Goal: Book appointment/travel/reservation

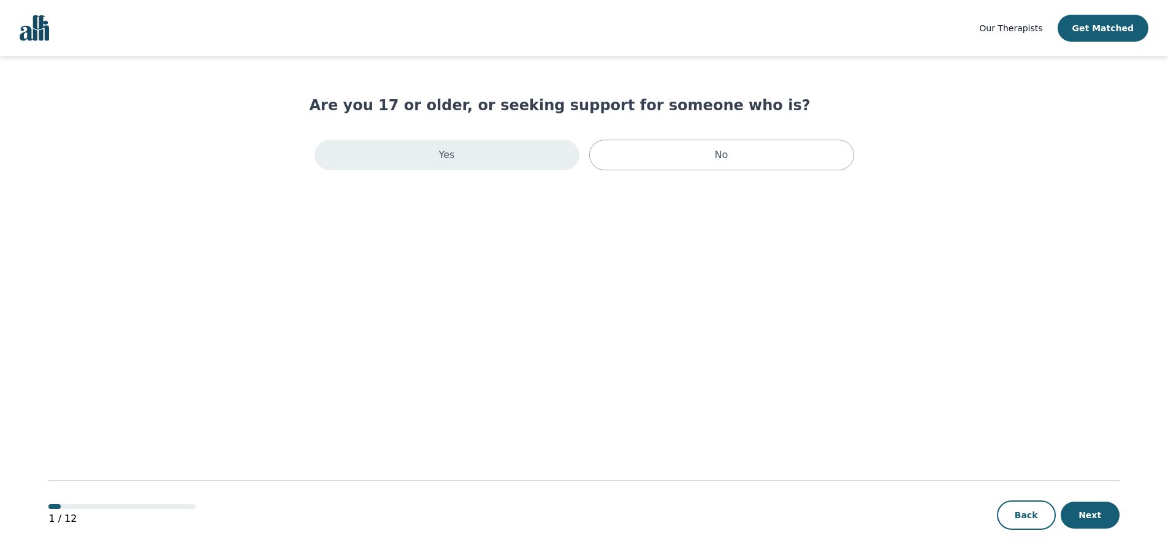
click at [500, 158] on div "Yes" at bounding box center [446, 155] width 265 height 31
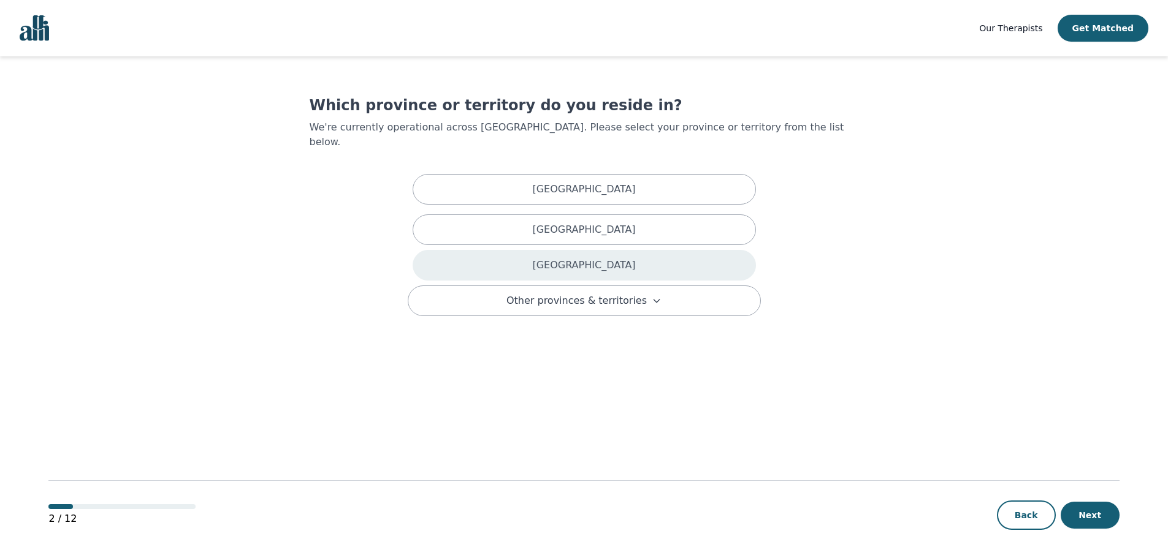
click at [550, 252] on div "[GEOGRAPHIC_DATA]" at bounding box center [583, 265] width 343 height 31
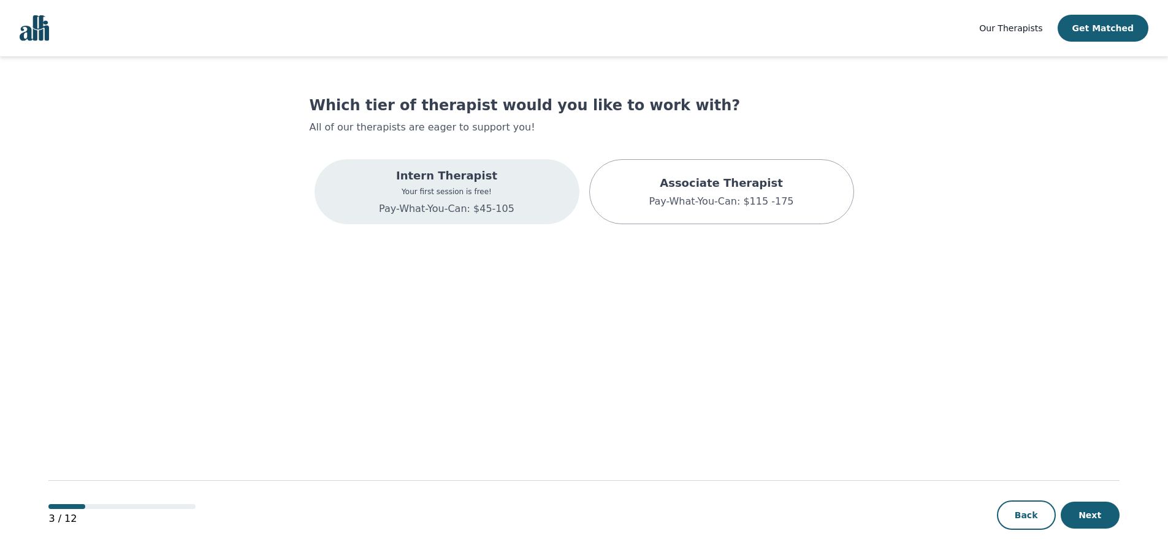
click at [468, 215] on p "Pay-What-You-Can: $45-105" at bounding box center [446, 209] width 135 height 15
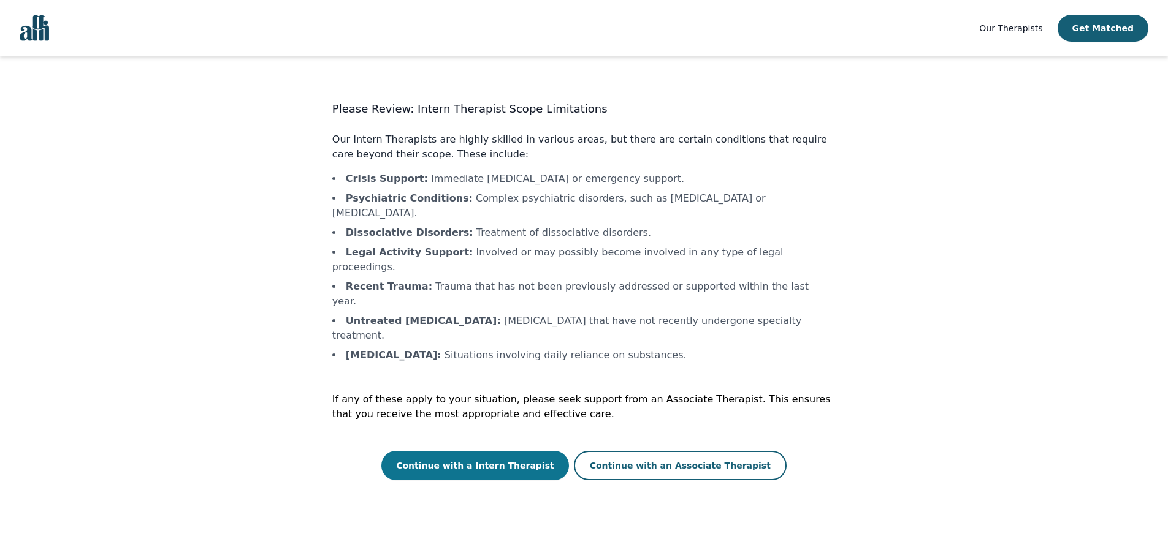
click at [473, 451] on button "Continue with a Intern Therapist" at bounding box center [475, 465] width 188 height 29
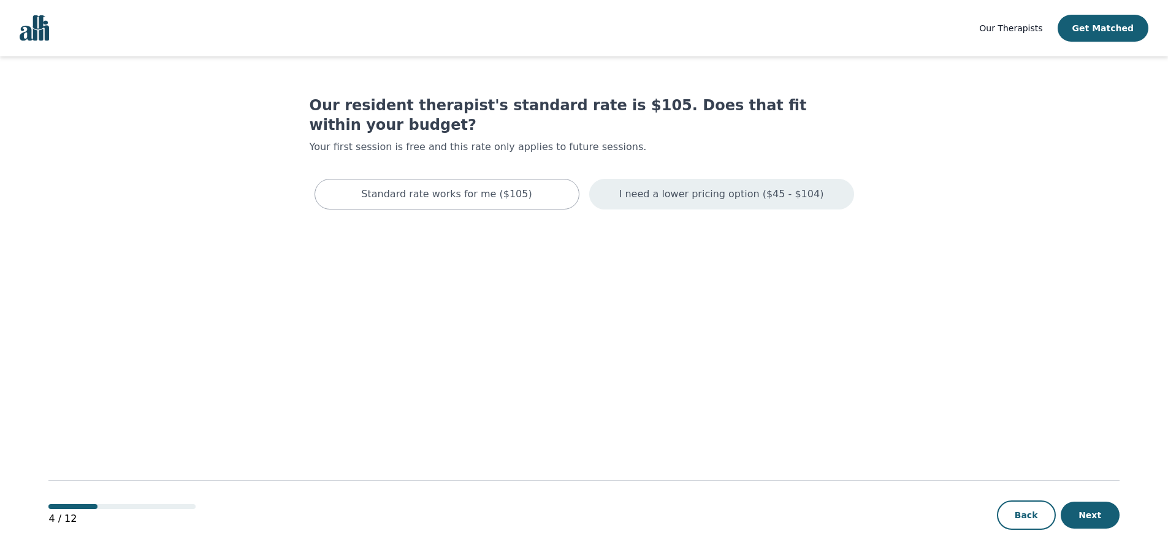
click at [699, 183] on div "I need a lower pricing option ($45 - $104)" at bounding box center [721, 194] width 265 height 31
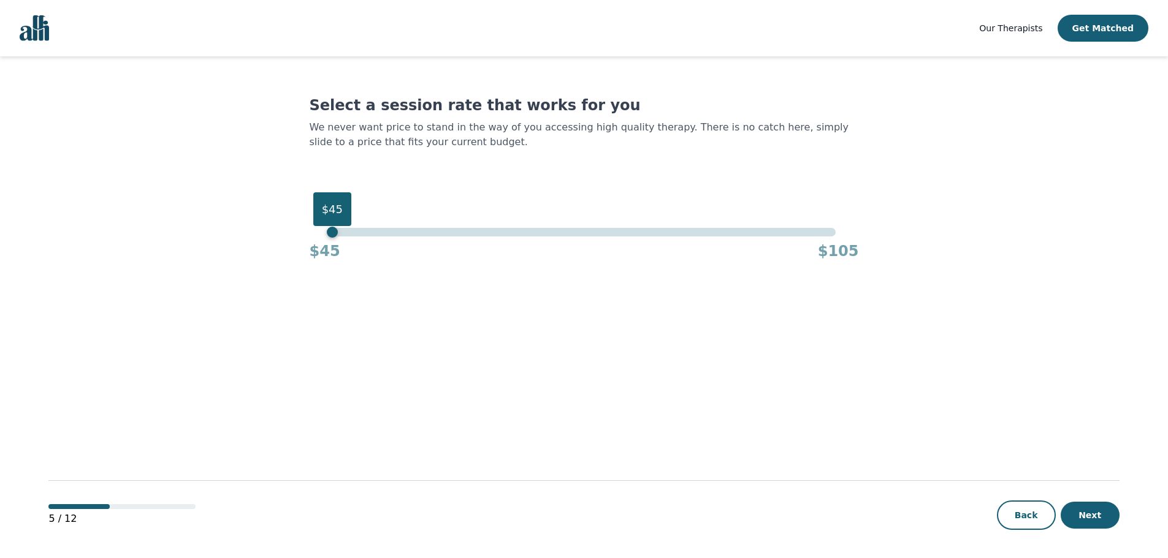
drag, startPoint x: 718, startPoint y: 240, endPoint x: 251, endPoint y: 254, distance: 466.6
click at [251, 254] on main "Select a session rate that works for you We never want price to stand in the wa…" at bounding box center [583, 307] width 1070 height 503
click at [1099, 518] on button "Next" at bounding box center [1089, 515] width 59 height 27
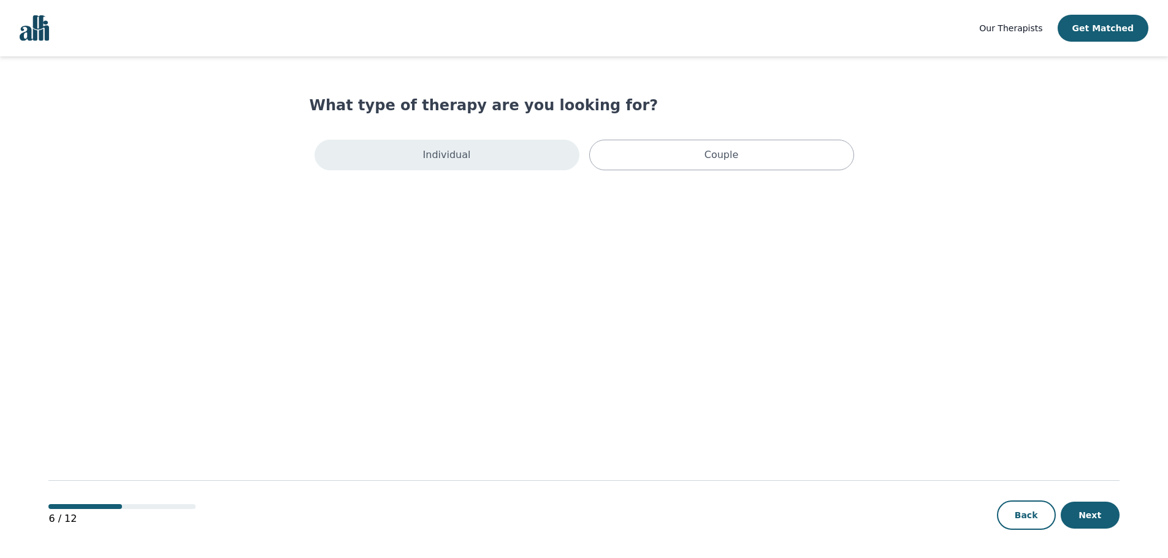
click at [454, 154] on p "Individual" at bounding box center [447, 155] width 48 height 15
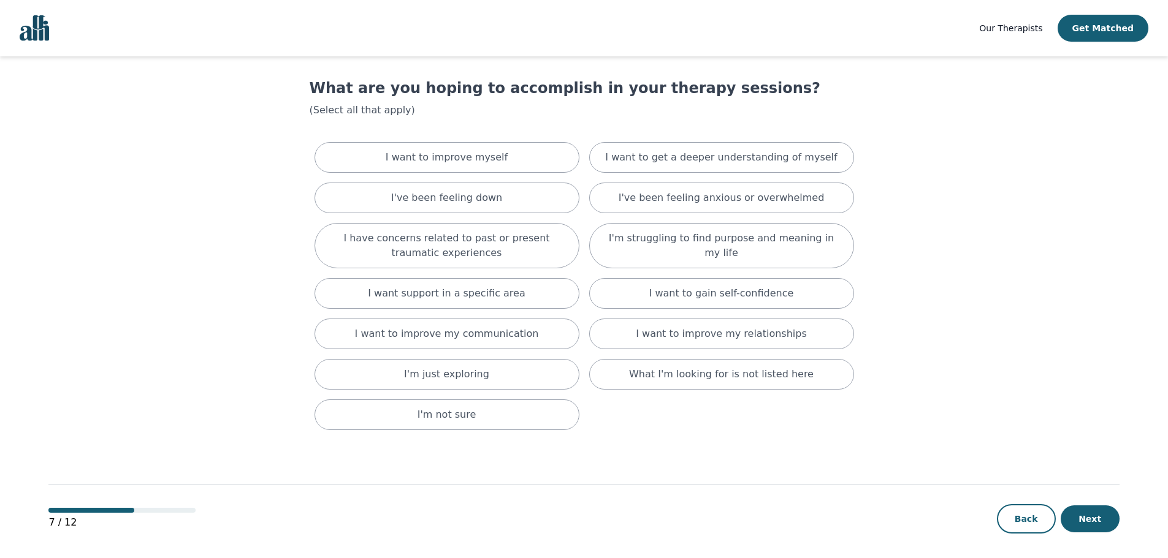
scroll to position [22, 0]
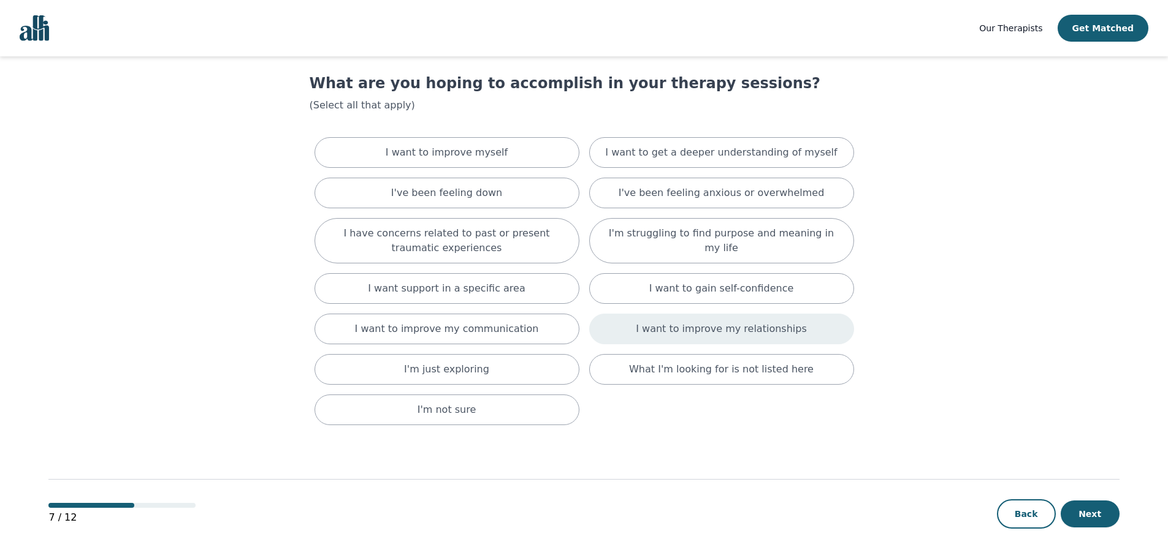
click at [737, 324] on p "I want to improve my relationships" at bounding box center [721, 329] width 170 height 15
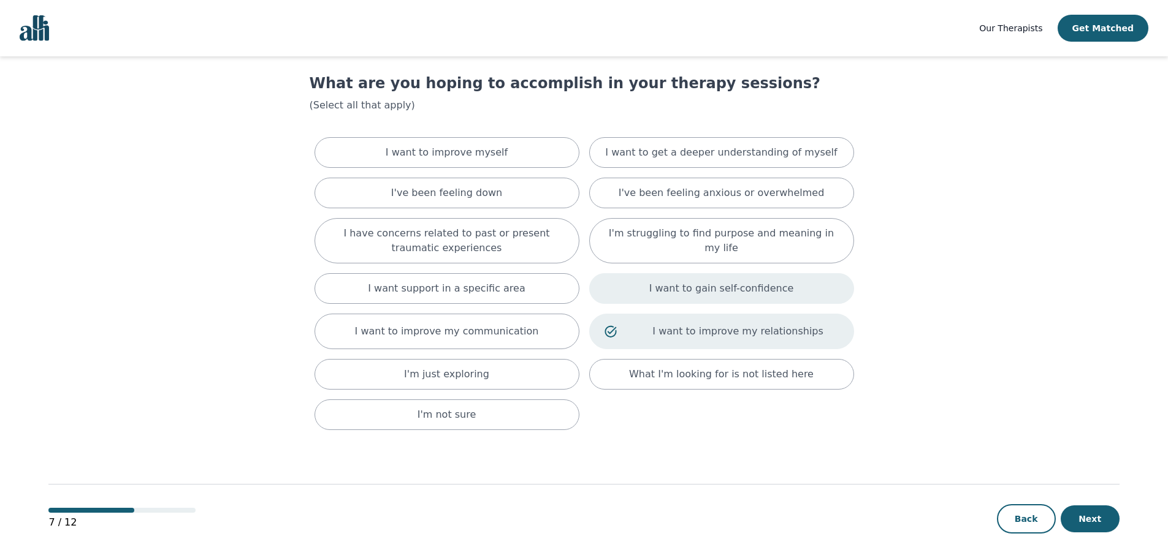
click at [754, 288] on p "I want to gain self-confidence" at bounding box center [721, 288] width 145 height 15
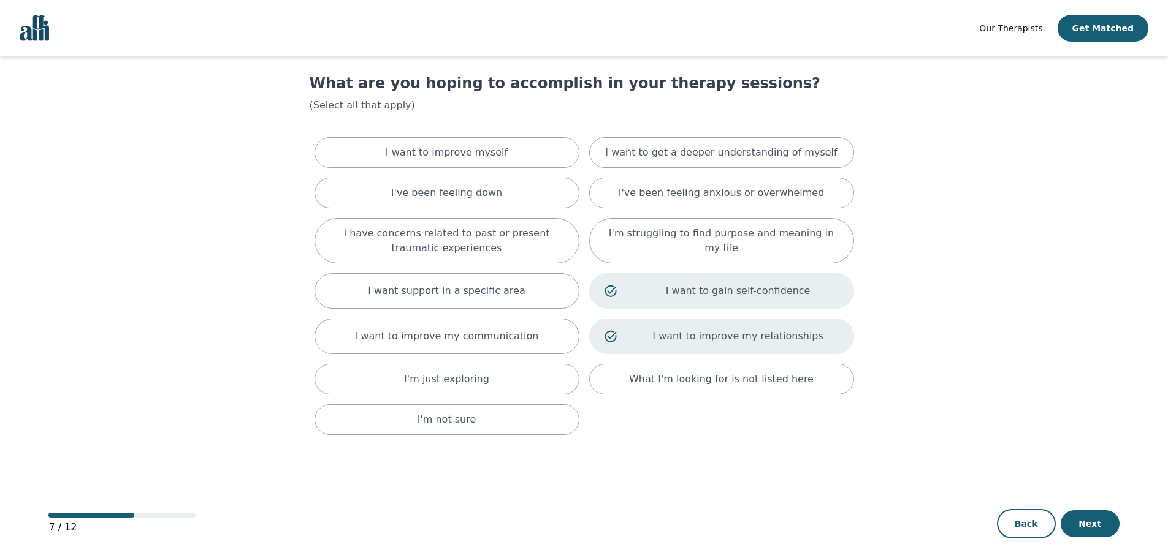
click at [754, 295] on p "I want to gain self-confidence" at bounding box center [737, 291] width 201 height 15
